Goal: Navigation & Orientation: Find specific page/section

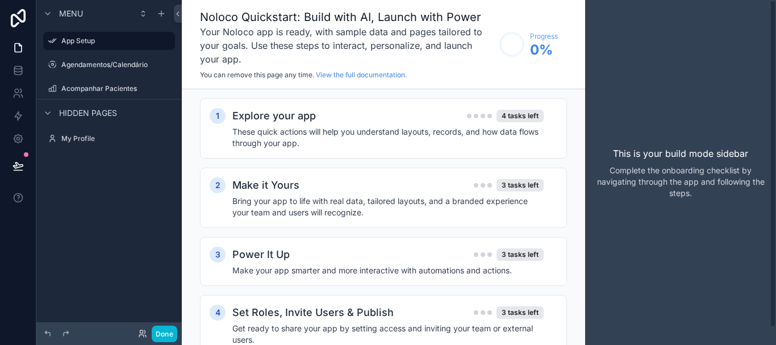
drag, startPoint x: 774, startPoint y: 35, endPoint x: 768, endPoint y: 2, distance: 33.4
click at [768, 2] on div "This is your build mode sidebar Complete the onboarding checklist by navigating…" at bounding box center [680, 172] width 191 height 345
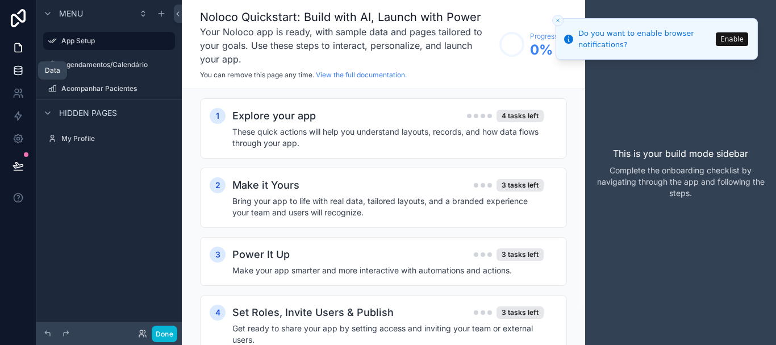
click at [16, 72] on icon at bounding box center [17, 70] width 7 height 5
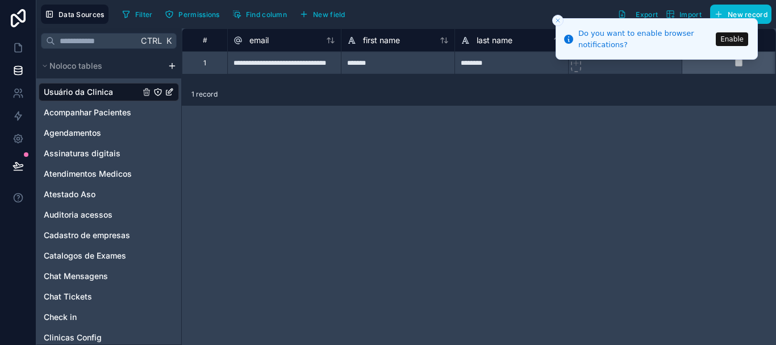
click at [556, 19] on icon "Close toast" at bounding box center [558, 20] width 7 height 7
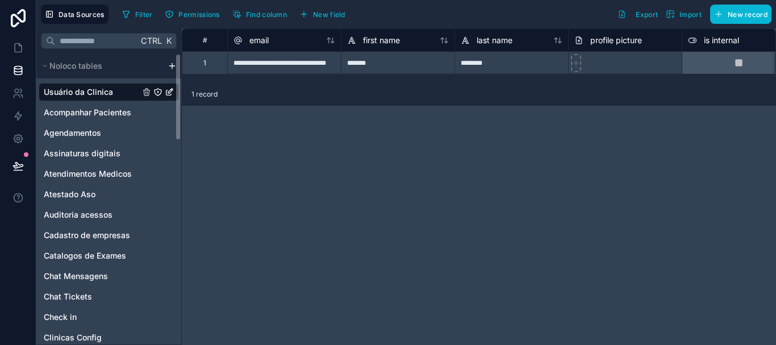
click at [170, 62] on html "**********" at bounding box center [388, 172] width 776 height 345
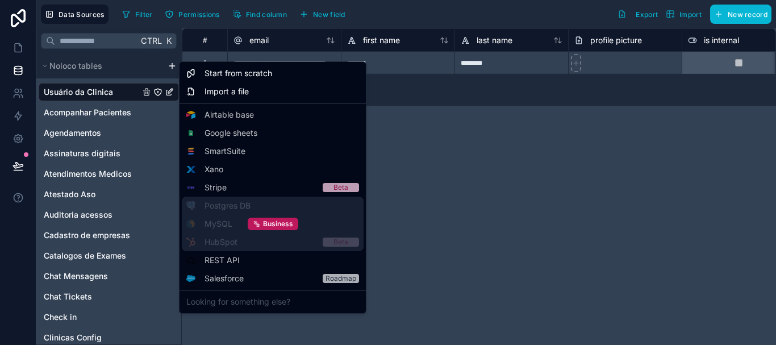
click at [238, 206] on div "Business" at bounding box center [273, 224] width 182 height 55
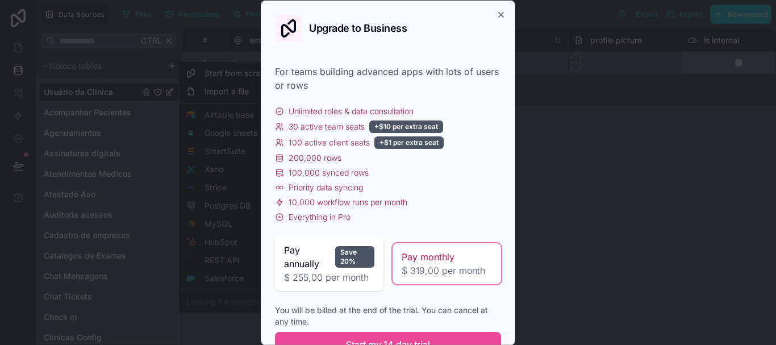
scroll to position [48, 0]
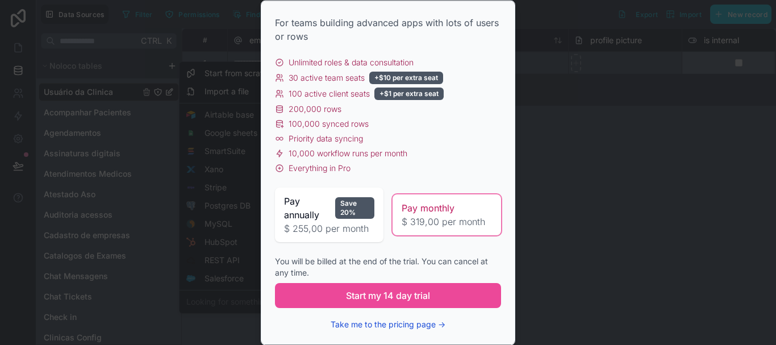
click at [426, 324] on button "Take me to the pricing page →" at bounding box center [388, 324] width 115 height 11
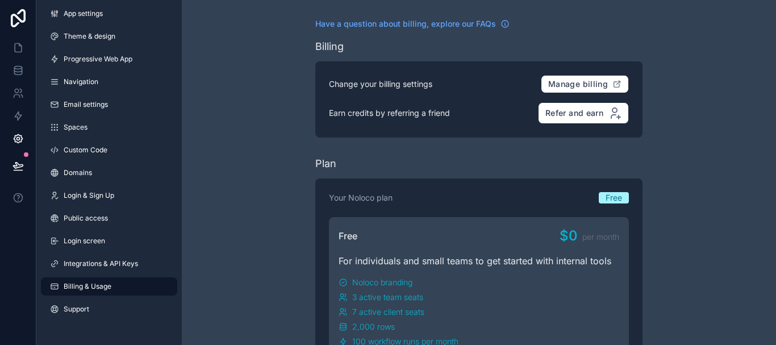
click at [776, 111] on html "App settings Theme & design Progressive Web App Navigation Email settings Space…" at bounding box center [388, 172] width 776 height 345
drag, startPoint x: 776, startPoint y: 111, endPoint x: 770, endPoint y: 148, distance: 37.4
click at [770, 148] on html "App settings Theme & design Progressive Web App Navigation Email settings Space…" at bounding box center [388, 172] width 776 height 345
click at [99, 263] on html "App settings Theme & design Progressive Web App Navigation Email settings Space…" at bounding box center [388, 172] width 776 height 345
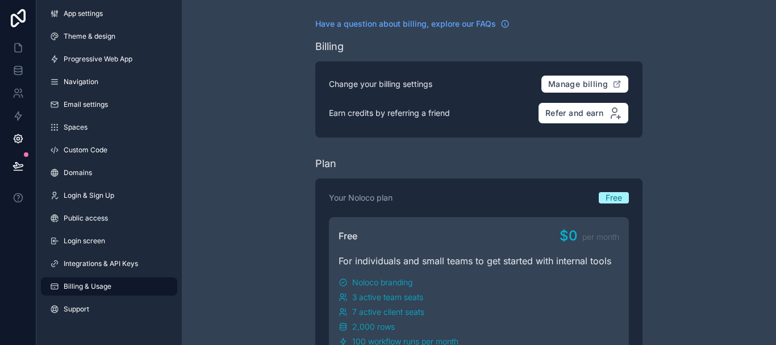
click at [112, 263] on html "App settings Theme & design Progressive Web App Navigation Email settings Space…" at bounding box center [388, 172] width 776 height 345
drag, startPoint x: 774, startPoint y: 40, endPoint x: 776, endPoint y: 1, distance: 39.2
click at [776, 1] on div "Have a question about billing, explore our FAQs Billing Change your billing set…" at bounding box center [479, 172] width 594 height 345
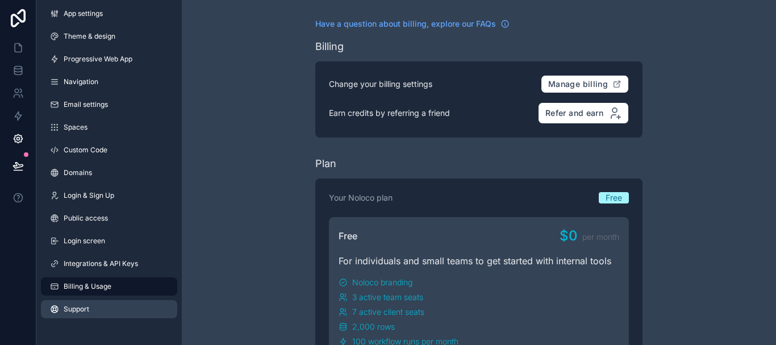
click at [82, 306] on span "Support" at bounding box center [77, 309] width 26 height 9
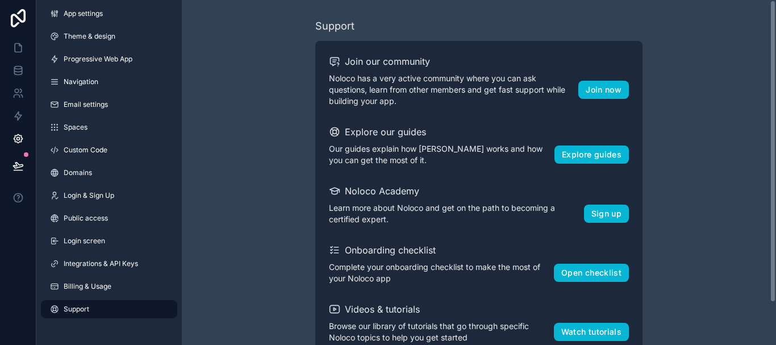
scroll to position [48, 0]
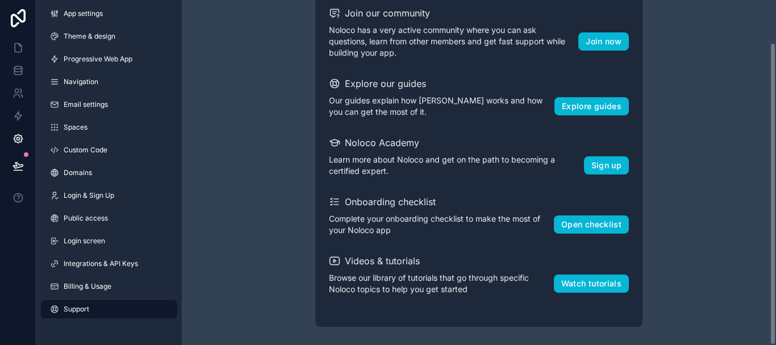
drag, startPoint x: 775, startPoint y: 51, endPoint x: 776, endPoint y: 94, distance: 43.2
click at [776, 94] on div "Support Join our community Noloco has a very active community where you can ask…" at bounding box center [479, 172] width 594 height 345
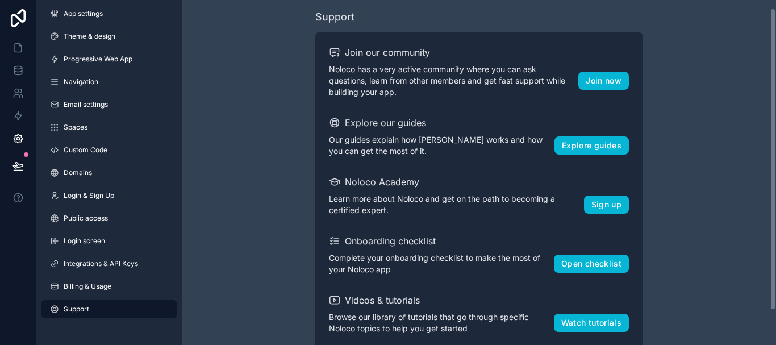
scroll to position [0, 0]
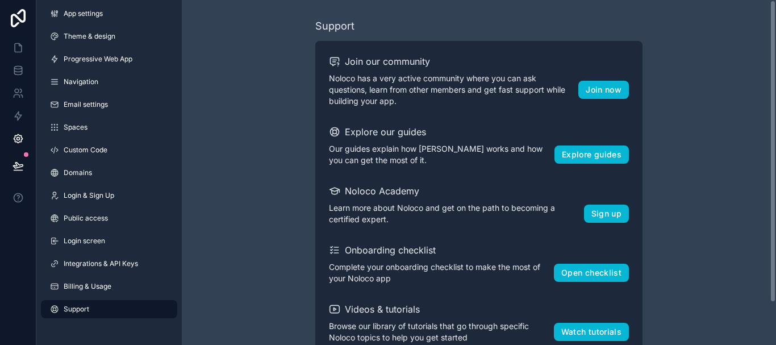
drag, startPoint x: 772, startPoint y: 103, endPoint x: 775, endPoint y: 51, distance: 51.8
click at [775, 51] on div "Support Join our community Noloco has a very active community where you can ask…" at bounding box center [479, 172] width 594 height 345
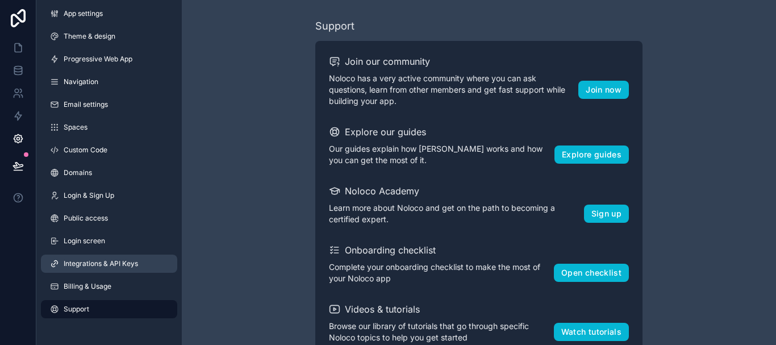
click at [101, 265] on span "Integrations & API Keys" at bounding box center [101, 263] width 74 height 9
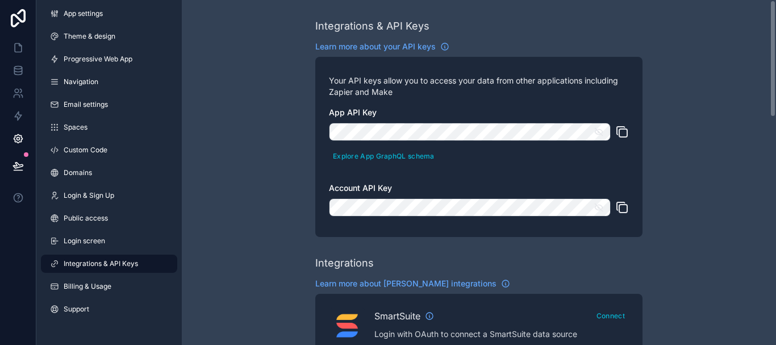
drag, startPoint x: 776, startPoint y: 55, endPoint x: 775, endPoint y: -20, distance: 75.0
click at [775, 0] on html "App settings Theme & design Progressive Web App Navigation Email settings Space…" at bounding box center [388, 172] width 776 height 345
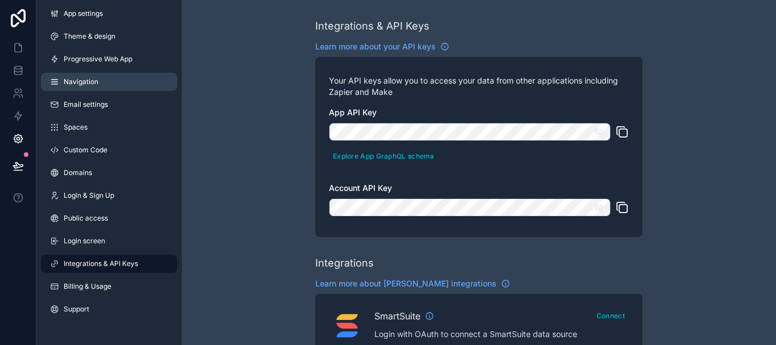
click at [94, 77] on link "Navigation" at bounding box center [109, 82] width 136 height 18
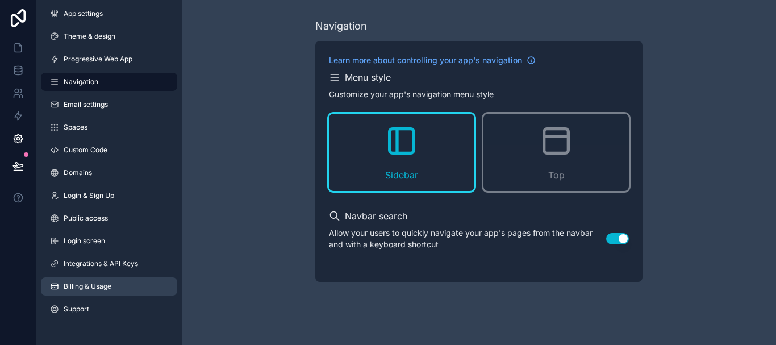
click at [91, 288] on span "Billing & Usage" at bounding box center [88, 286] width 48 height 9
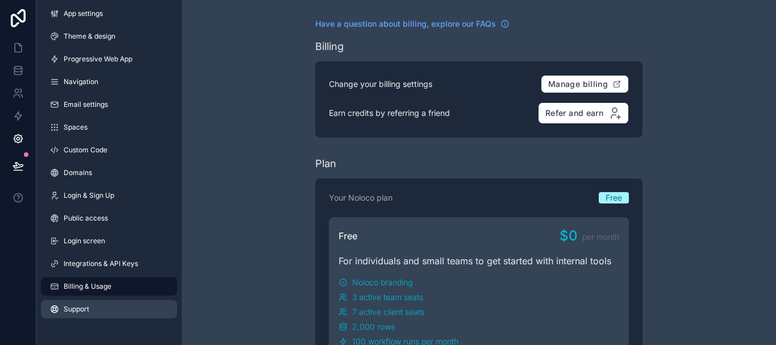
click at [85, 306] on span "Support" at bounding box center [77, 309] width 26 height 9
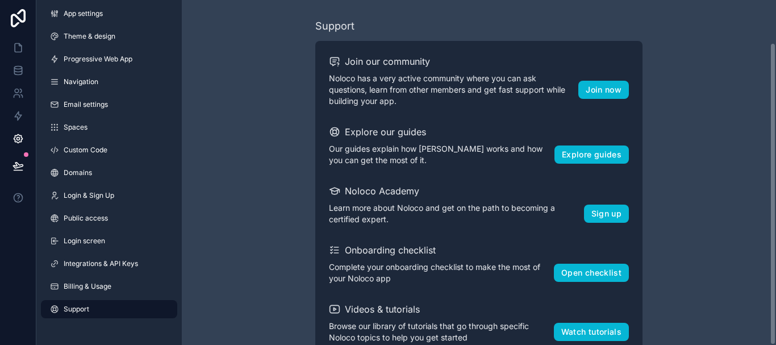
drag, startPoint x: 773, startPoint y: 91, endPoint x: 776, endPoint y: -69, distance: 159.7
click at [776, 0] on html "App settings Theme & design Progressive Web App Navigation Email settings Space…" at bounding box center [388, 172] width 776 height 345
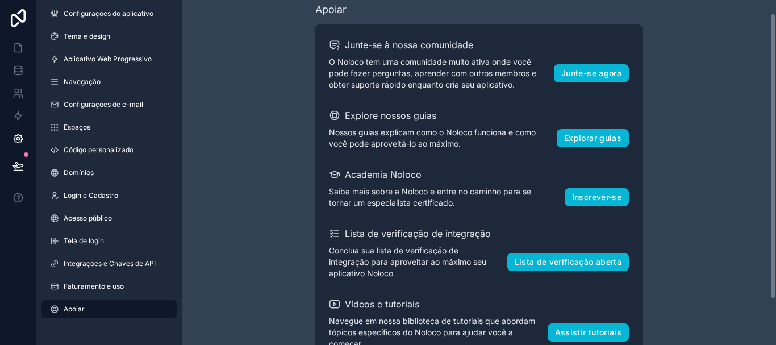
scroll to position [16, 0]
drag, startPoint x: 776, startPoint y: 76, endPoint x: 776, endPoint y: 89, distance: 13.1
click at [776, 89] on div "Apoiar Junte-se à nossa comunidade O Noloco tem uma comunidade muito ativa onde…" at bounding box center [479, 172] width 594 height 345
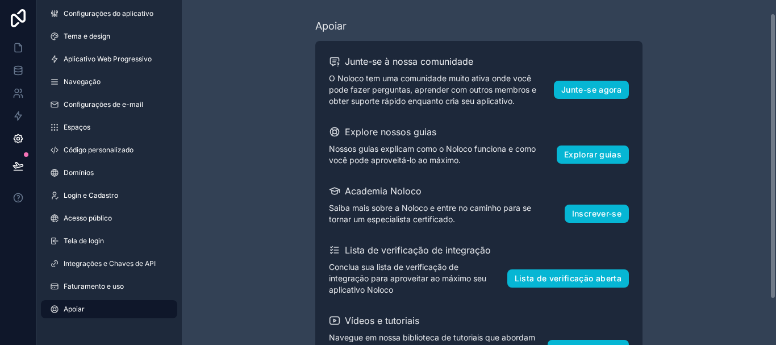
drag, startPoint x: 774, startPoint y: 86, endPoint x: 776, endPoint y: -19, distance: 105.1
click at [776, 0] on html "Configurações do aplicativo Tema e design Aplicativo Web Progressivo Navegação …" at bounding box center [388, 172] width 776 height 345
click at [19, 69] on icon at bounding box center [17, 67] width 7 height 3
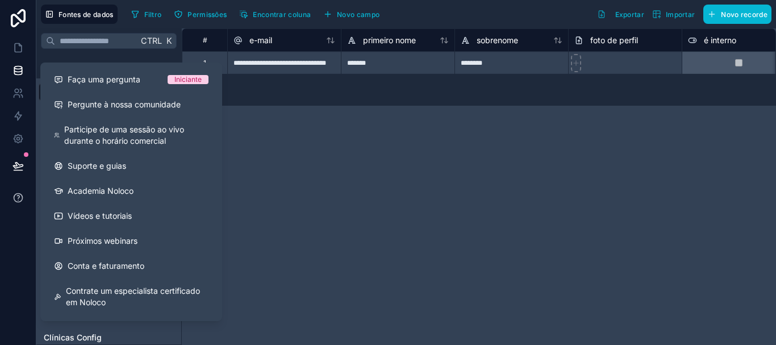
click at [11, 203] on button at bounding box center [18, 198] width 36 height 32
click at [15, 200] on icon at bounding box center [18, 197] width 11 height 11
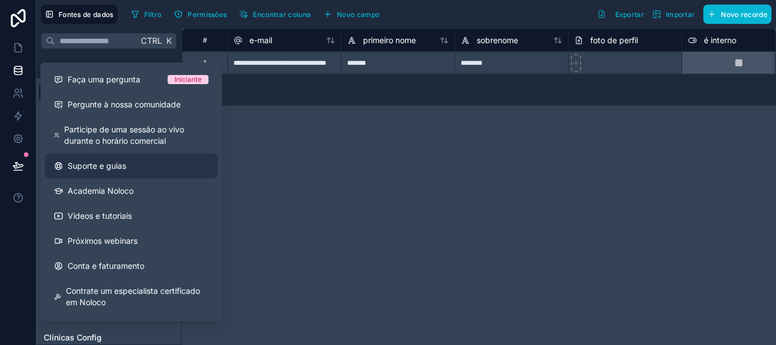
click at [120, 164] on font "Suporte e guias" at bounding box center [97, 166] width 59 height 10
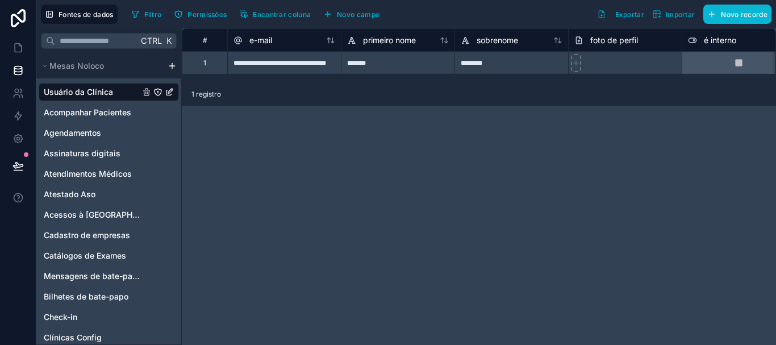
click at [171, 64] on html "Fontes de dados Filtro Permissões Encontrar coluna Novo campo Exportar Importar…" at bounding box center [388, 172] width 776 height 345
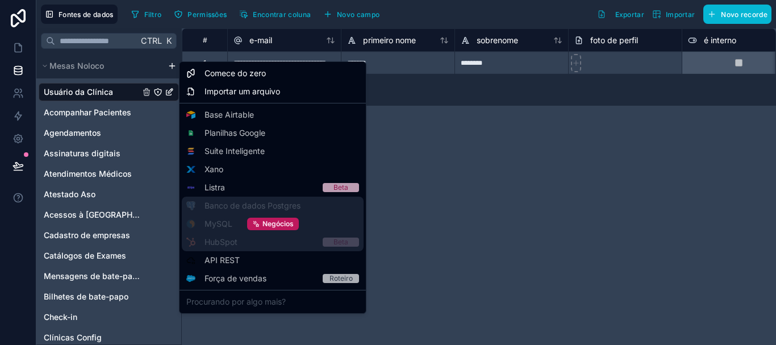
click at [244, 203] on div "Negócios" at bounding box center [273, 224] width 182 height 55
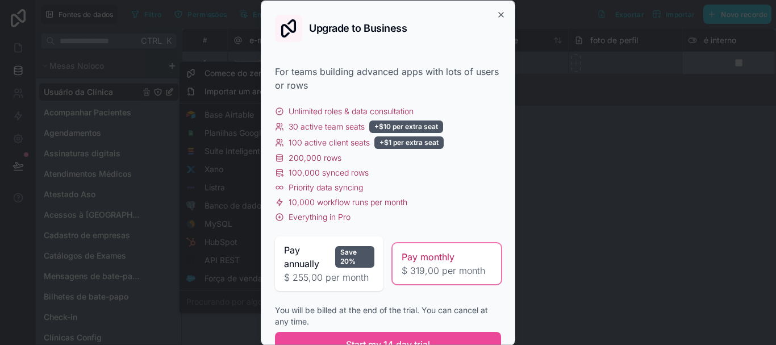
scroll to position [48, 0]
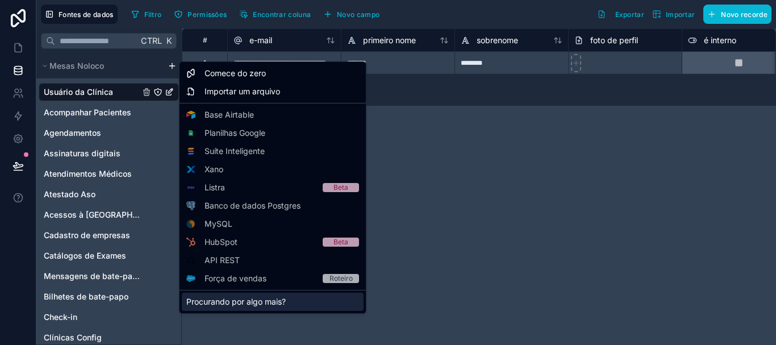
click at [241, 300] on font "Procurando por algo mais?" at bounding box center [235, 302] width 99 height 10
